Goal: Task Accomplishment & Management: Manage account settings

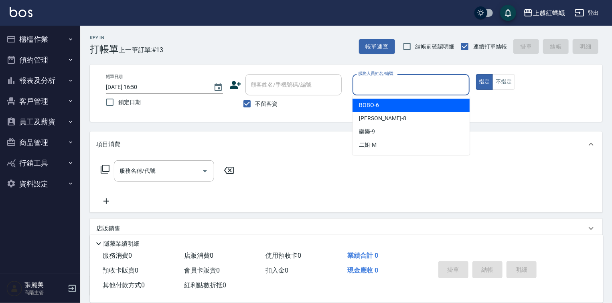
click at [373, 84] on input "服務人員姓名/編號" at bounding box center [411, 85] width 110 height 14
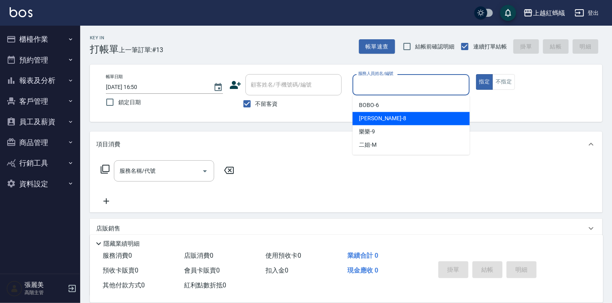
click at [380, 120] on div "[PERSON_NAME] -8" at bounding box center [411, 118] width 117 height 13
type input "[PERSON_NAME]-8"
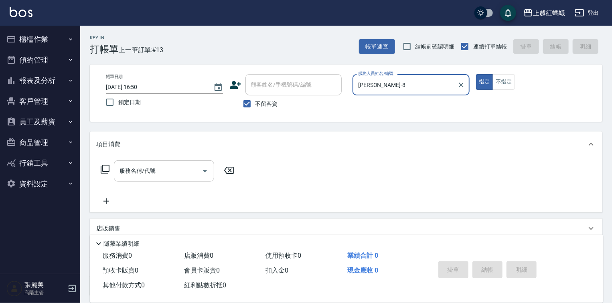
click at [178, 175] on input "服務名稱/代號" at bounding box center [158, 171] width 81 height 14
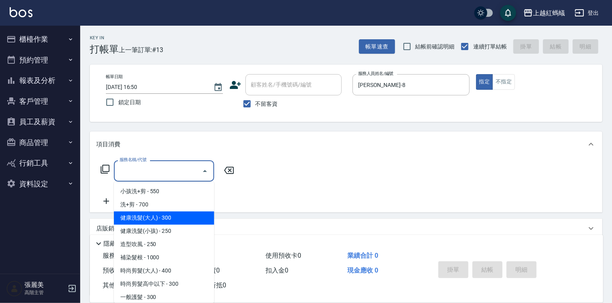
click at [173, 218] on span "健康洗髮(大人) - 300" at bounding box center [164, 218] width 100 height 13
type input "健康洗髮(大人)(201)"
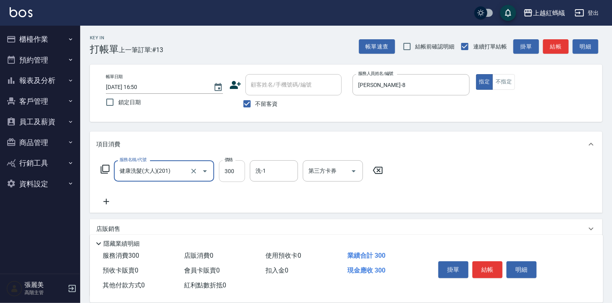
click at [232, 168] on input "300" at bounding box center [232, 171] width 26 height 22
type input "650"
click at [494, 266] on button "結帳" at bounding box center [487, 269] width 30 height 17
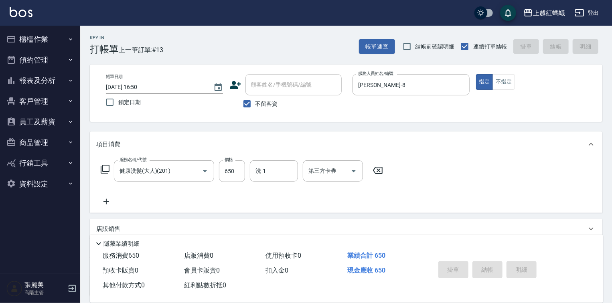
type input "[DATE] 17:25"
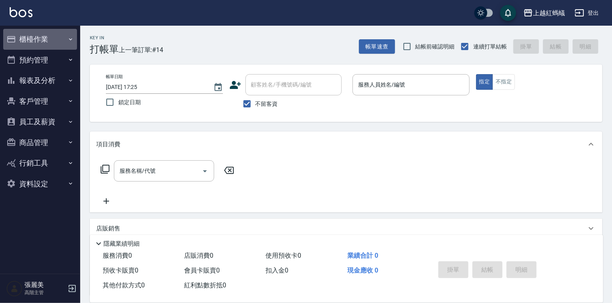
click at [41, 38] on button "櫃檯作業" at bounding box center [40, 39] width 74 height 21
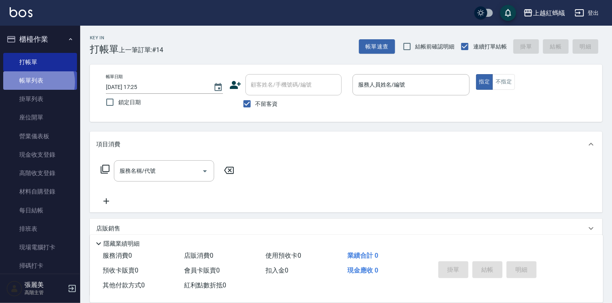
click at [34, 82] on link "帳單列表" at bounding box center [40, 80] width 74 height 18
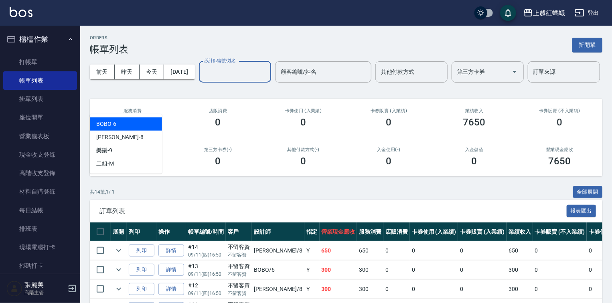
click at [203, 79] on input "設計師編號/姓名" at bounding box center [235, 72] width 65 height 14
click at [134, 121] on div "BOBO -6" at bounding box center [126, 124] width 72 height 13
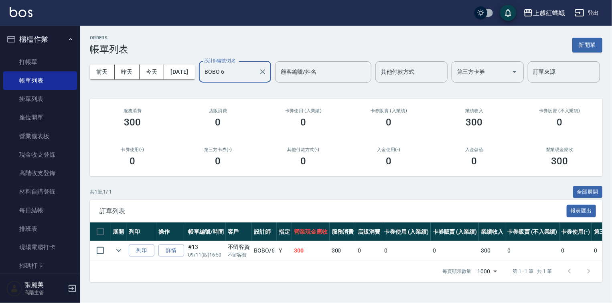
drag, startPoint x: 142, startPoint y: 104, endPoint x: 139, endPoint y: 111, distance: 7.7
click at [203, 79] on input "BOBO-6" at bounding box center [229, 72] width 53 height 14
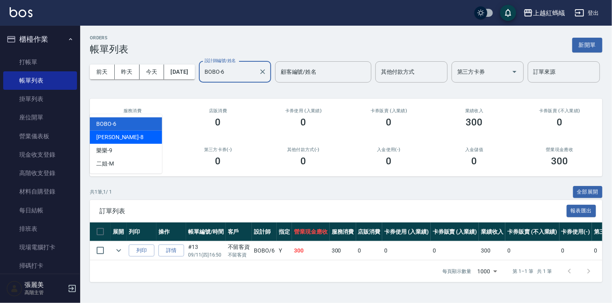
click at [122, 139] on div "[PERSON_NAME] -8" at bounding box center [126, 137] width 72 height 13
type input "[PERSON_NAME]-8"
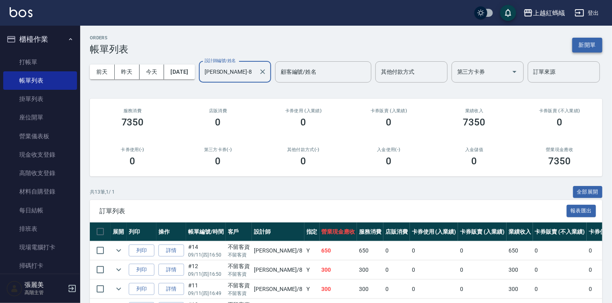
click at [595, 47] on button "新開單" at bounding box center [587, 45] width 30 height 15
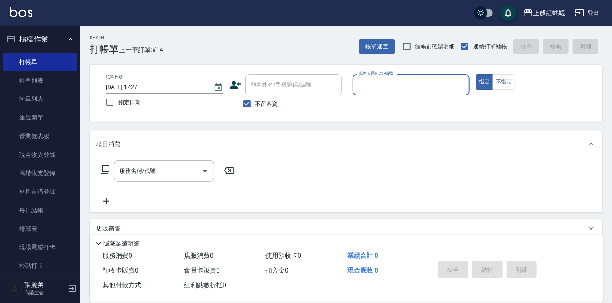
click at [389, 88] on input "服務人員姓名/編號" at bounding box center [411, 85] width 110 height 14
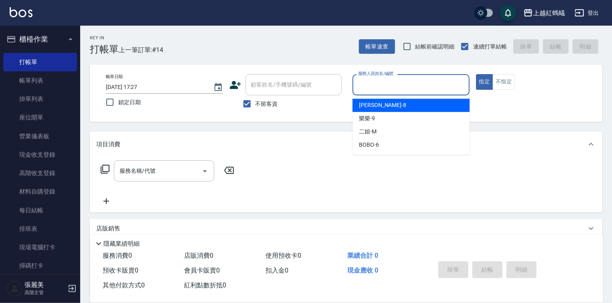
click at [377, 104] on div "[PERSON_NAME] -8" at bounding box center [411, 105] width 117 height 13
type input "[PERSON_NAME]-8"
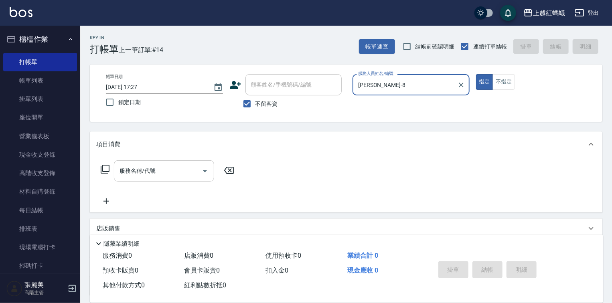
click at [186, 174] on input "服務名稱/代號" at bounding box center [158, 171] width 81 height 14
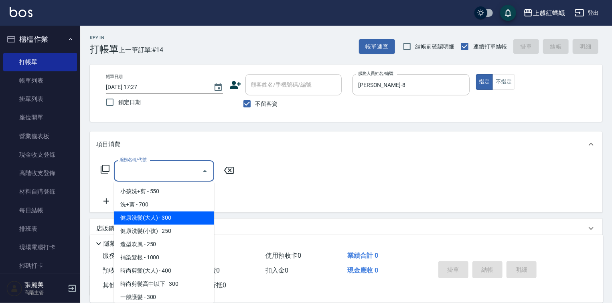
click at [182, 218] on span "健康洗髮(大人) - 300" at bounding box center [164, 218] width 100 height 13
type input "健康洗髮(大人)(201)"
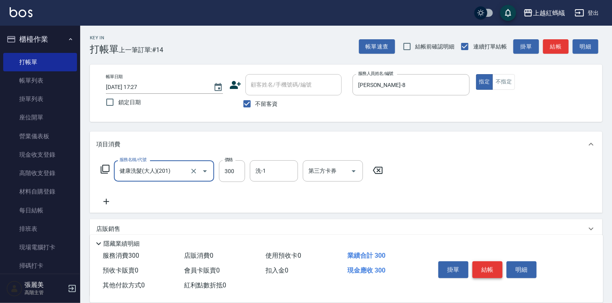
click at [484, 268] on button "結帳" at bounding box center [487, 269] width 30 height 17
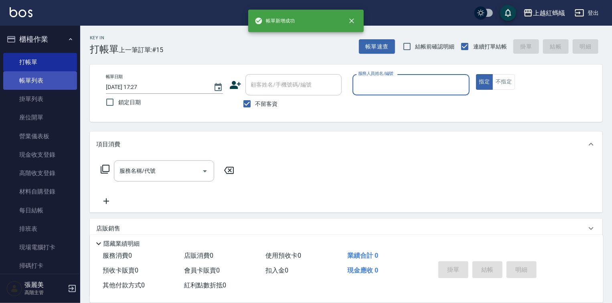
click at [37, 83] on link "帳單列表" at bounding box center [40, 80] width 74 height 18
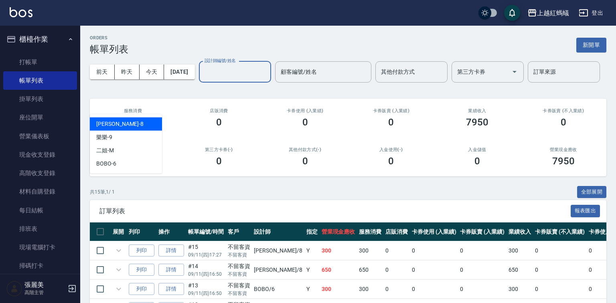
click at [203, 79] on input "設計師編號/姓名" at bounding box center [235, 72] width 65 height 14
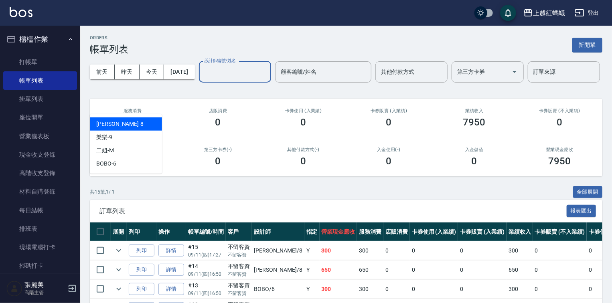
click at [135, 121] on div "[PERSON_NAME] -8" at bounding box center [126, 124] width 72 height 13
type input "[PERSON_NAME]-8"
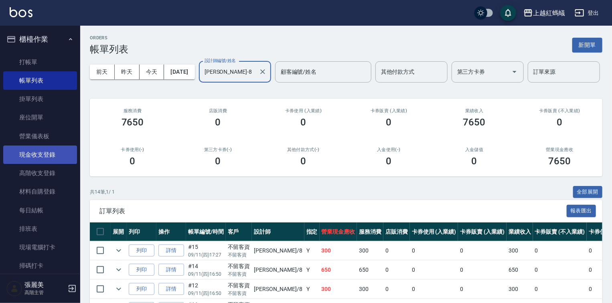
click at [43, 156] on link "現金收支登錄" at bounding box center [40, 155] width 74 height 18
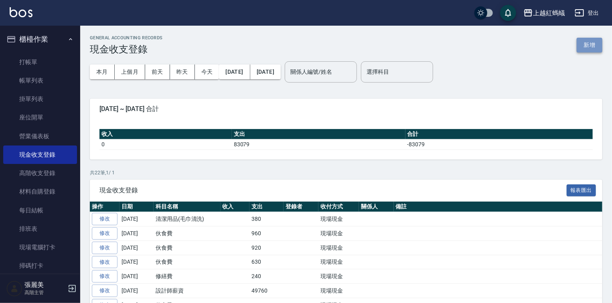
click at [598, 43] on button "新增" at bounding box center [590, 45] width 26 height 15
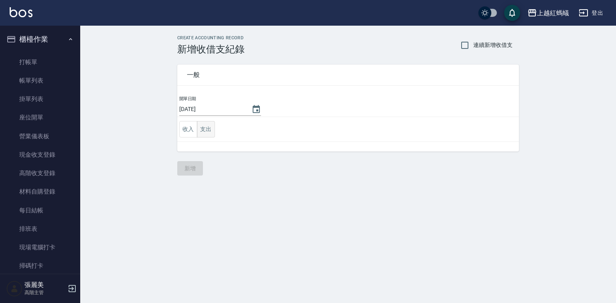
click at [209, 130] on button "支出" at bounding box center [206, 129] width 18 height 16
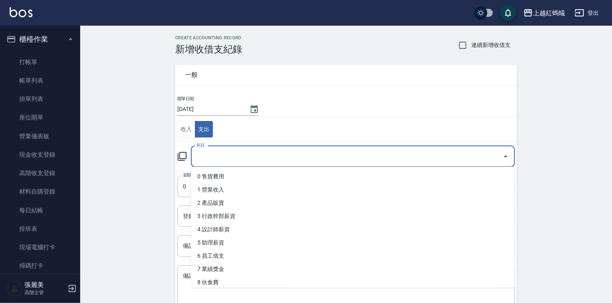
click at [217, 157] on input "科目" at bounding box center [347, 157] width 305 height 14
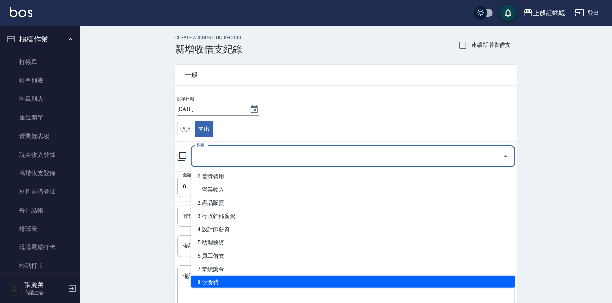
click at [226, 285] on li "8 伙食費" at bounding box center [353, 282] width 324 height 13
type input "8 伙食費"
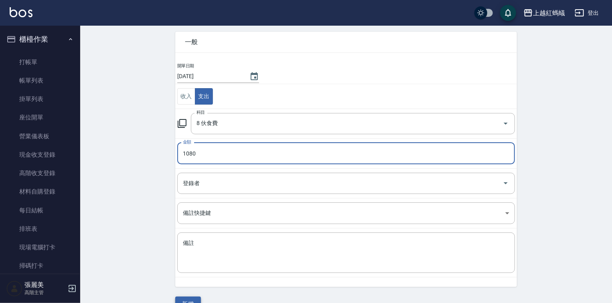
scroll to position [50, 0]
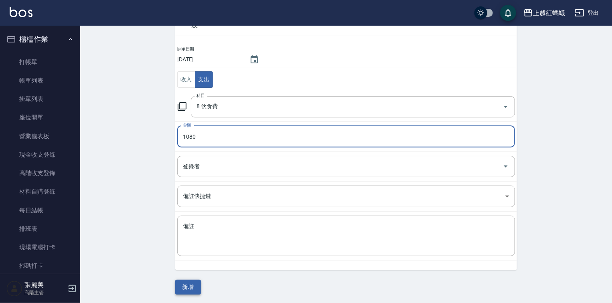
type input "1080"
click at [196, 289] on button "新增" at bounding box center [188, 287] width 26 height 15
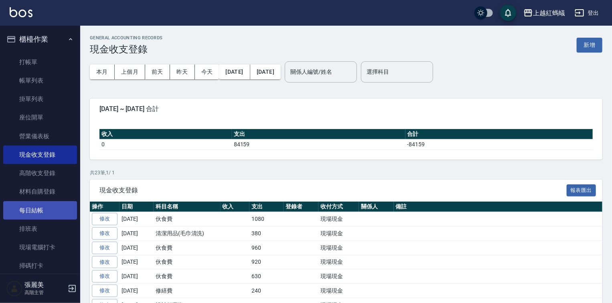
click at [43, 215] on link "每日結帳" at bounding box center [40, 210] width 74 height 18
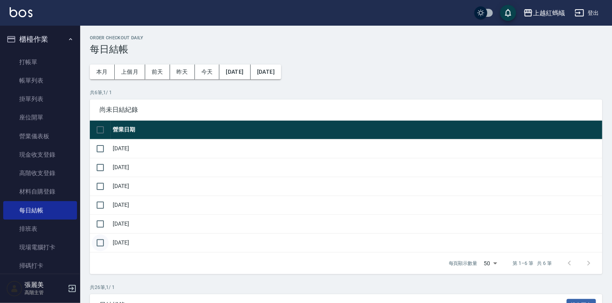
click at [99, 241] on input "checkbox" at bounding box center [100, 243] width 17 height 17
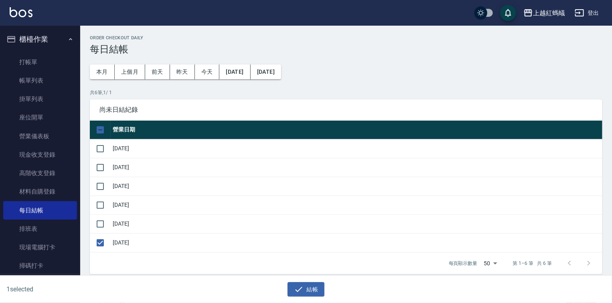
drag, startPoint x: 299, startPoint y: 287, endPoint x: 299, endPoint y: 282, distance: 5.2
click at [299, 287] on icon "button" at bounding box center [299, 290] width 10 height 10
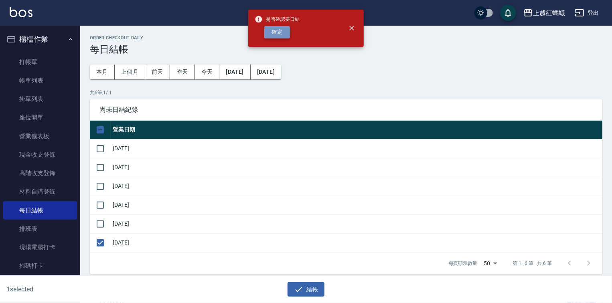
click at [281, 35] on button "確定" at bounding box center [277, 32] width 26 height 12
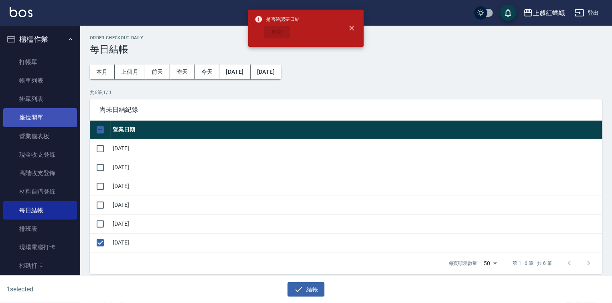
checkbox input "false"
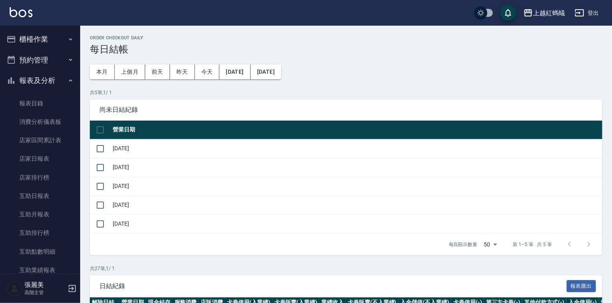
click at [31, 80] on button "報表及分析" at bounding box center [40, 80] width 74 height 21
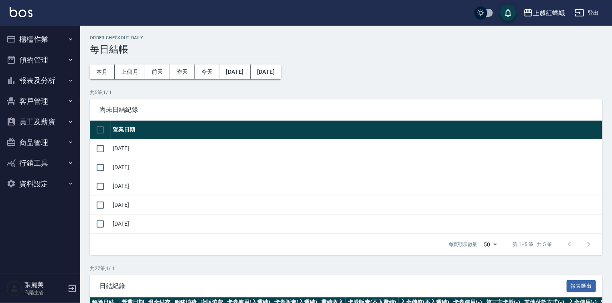
click at [47, 79] on button "報表及分析" at bounding box center [40, 80] width 74 height 21
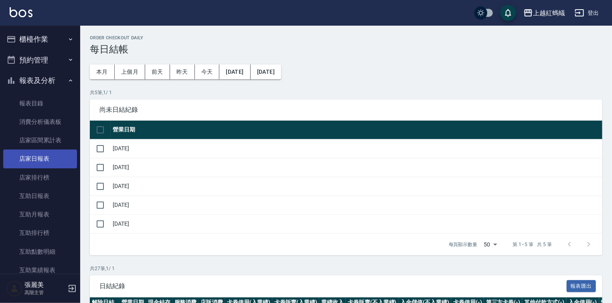
click at [28, 157] on link "店家日報表" at bounding box center [40, 159] width 74 height 18
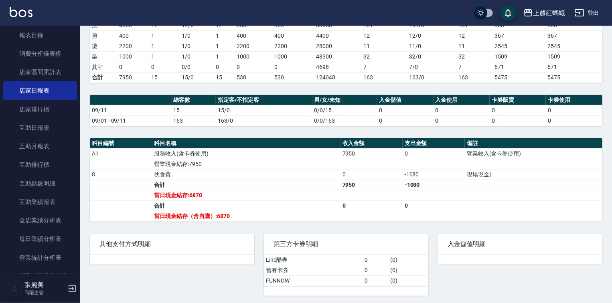
scroll to position [193, 0]
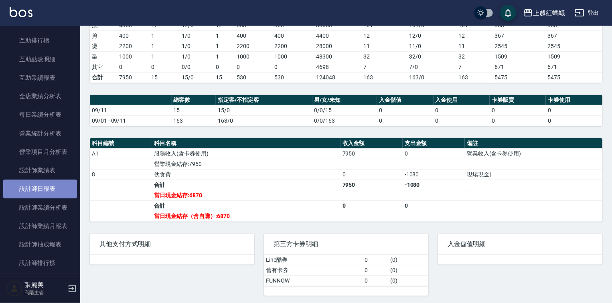
click at [48, 193] on link "設計師日報表" at bounding box center [40, 189] width 74 height 18
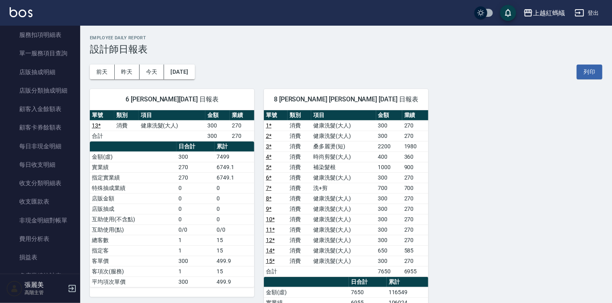
scroll to position [734, 0]
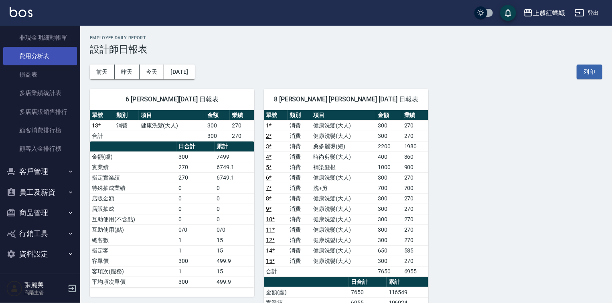
click at [49, 55] on link "費用分析表" at bounding box center [40, 56] width 74 height 18
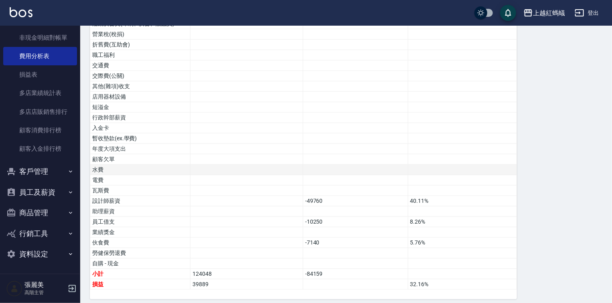
scroll to position [389, 0]
